Goal: Navigation & Orientation: Find specific page/section

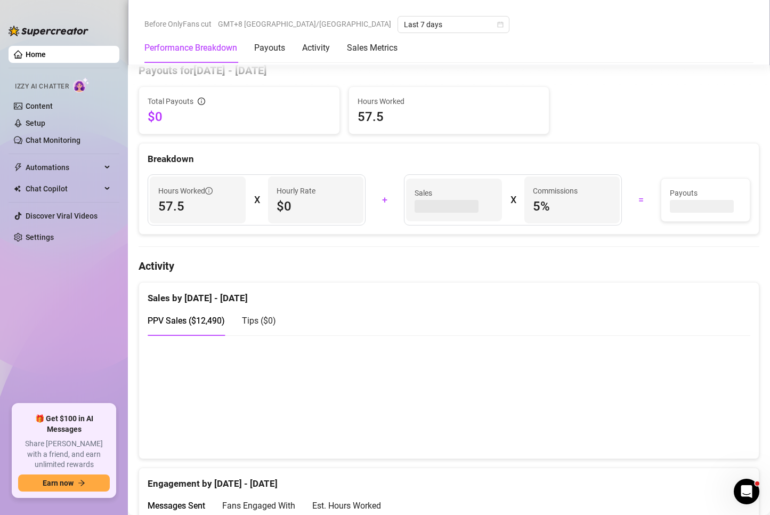
scroll to position [373, 0]
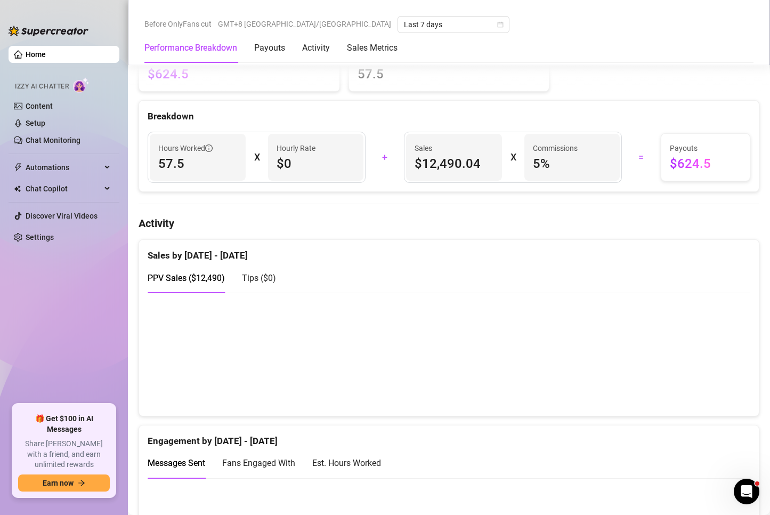
click at [703, 378] on canvas at bounding box center [445, 354] width 594 height 107
click at [457, 36] on div "Performance Breakdown Payouts Activity Sales Metrics" at bounding box center [448, 48] width 609 height 30
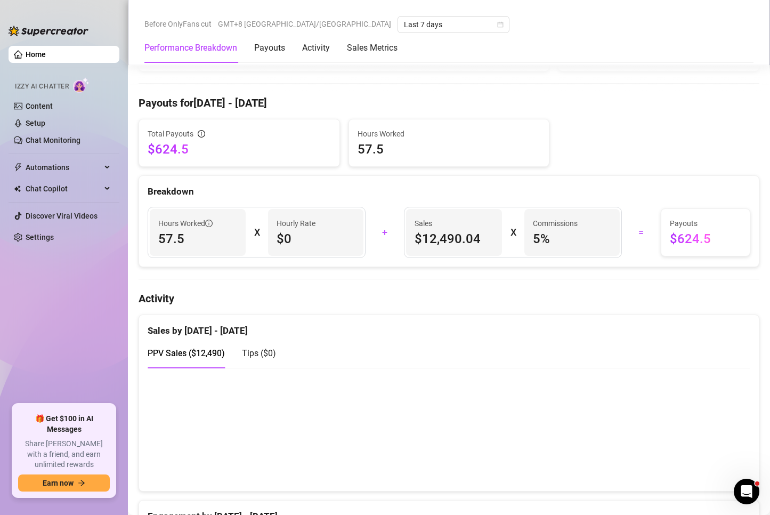
scroll to position [426, 0]
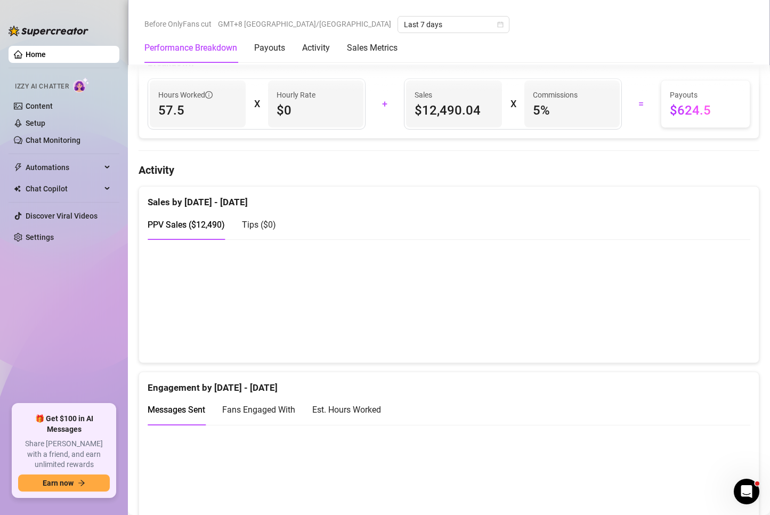
click at [568, 257] on canvas at bounding box center [445, 300] width 594 height 107
click at [700, 309] on canvas at bounding box center [445, 300] width 594 height 107
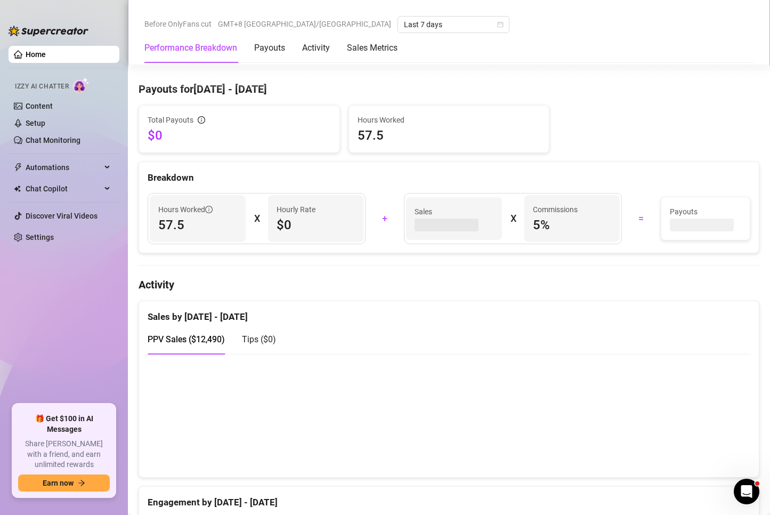
scroll to position [426, 0]
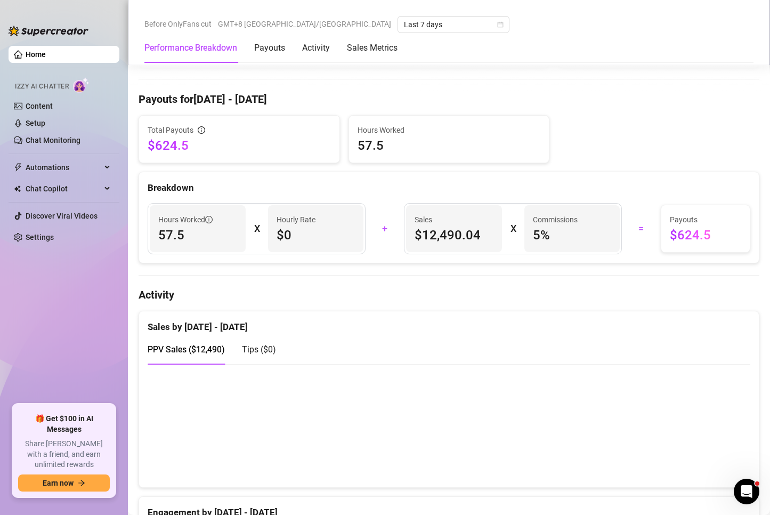
scroll to position [373, 0]
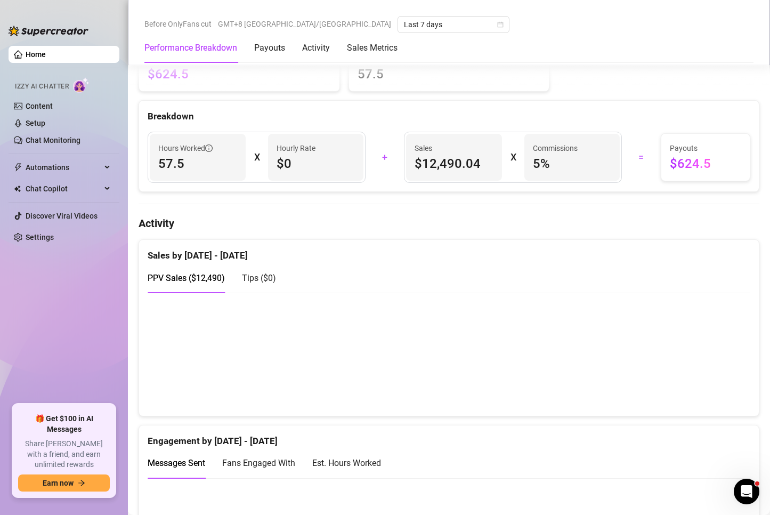
click at [511, 38] on div "Performance Breakdown Payouts Activity Sales Metrics" at bounding box center [448, 48] width 609 height 30
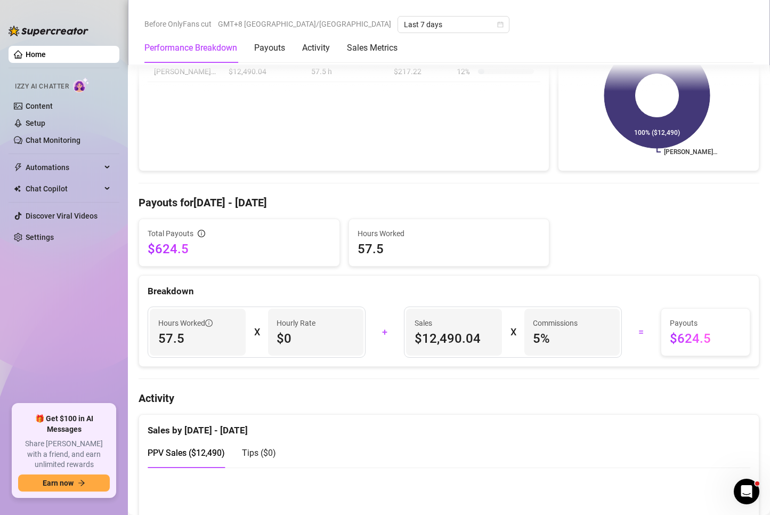
scroll to position [320, 0]
